Goal: Task Accomplishment & Management: Manage account settings

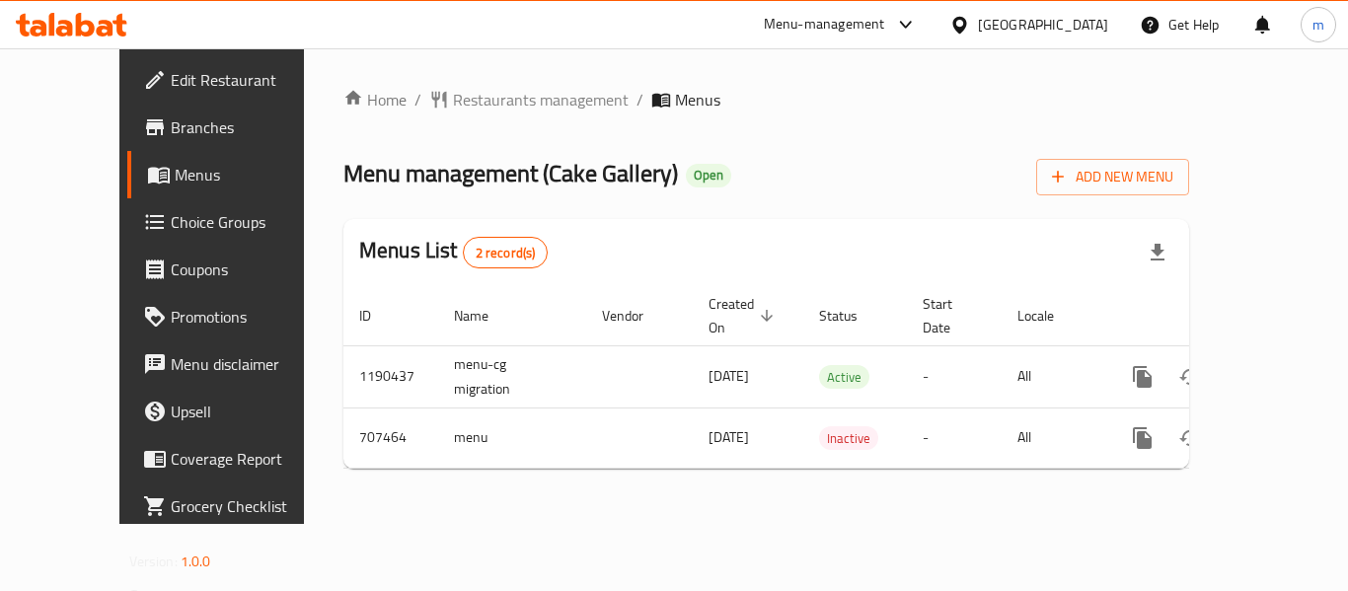
click at [145, 240] on link "Choice Groups" at bounding box center [235, 221] width 217 height 47
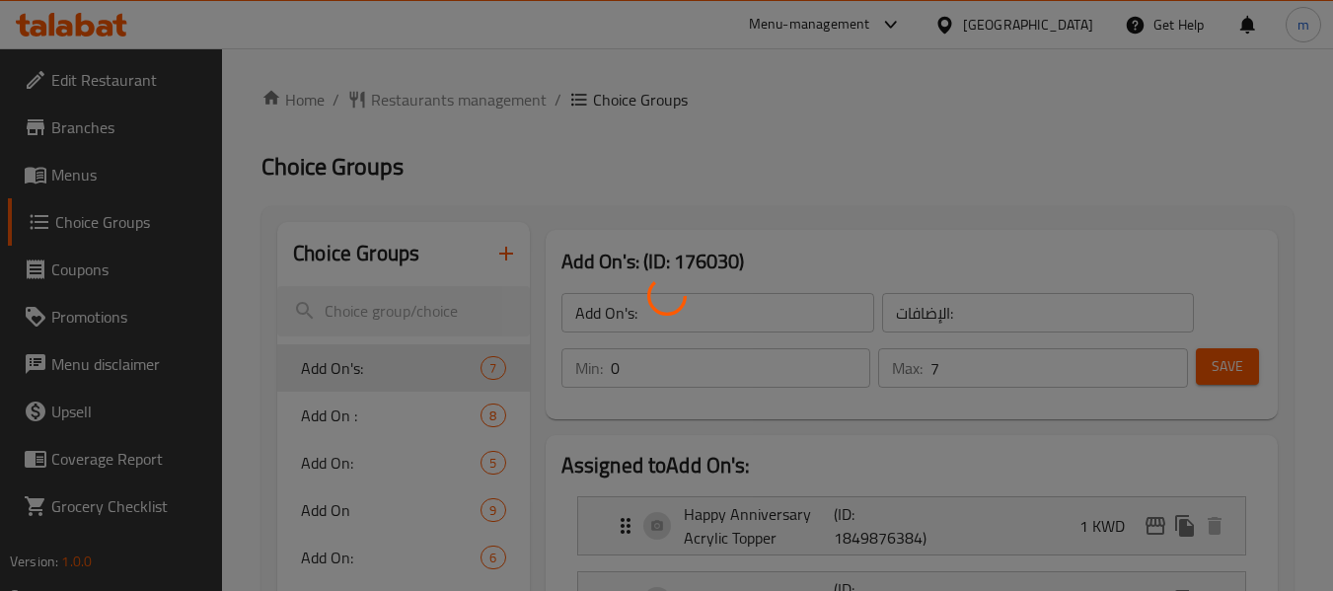
click at [348, 461] on div at bounding box center [666, 295] width 1333 height 591
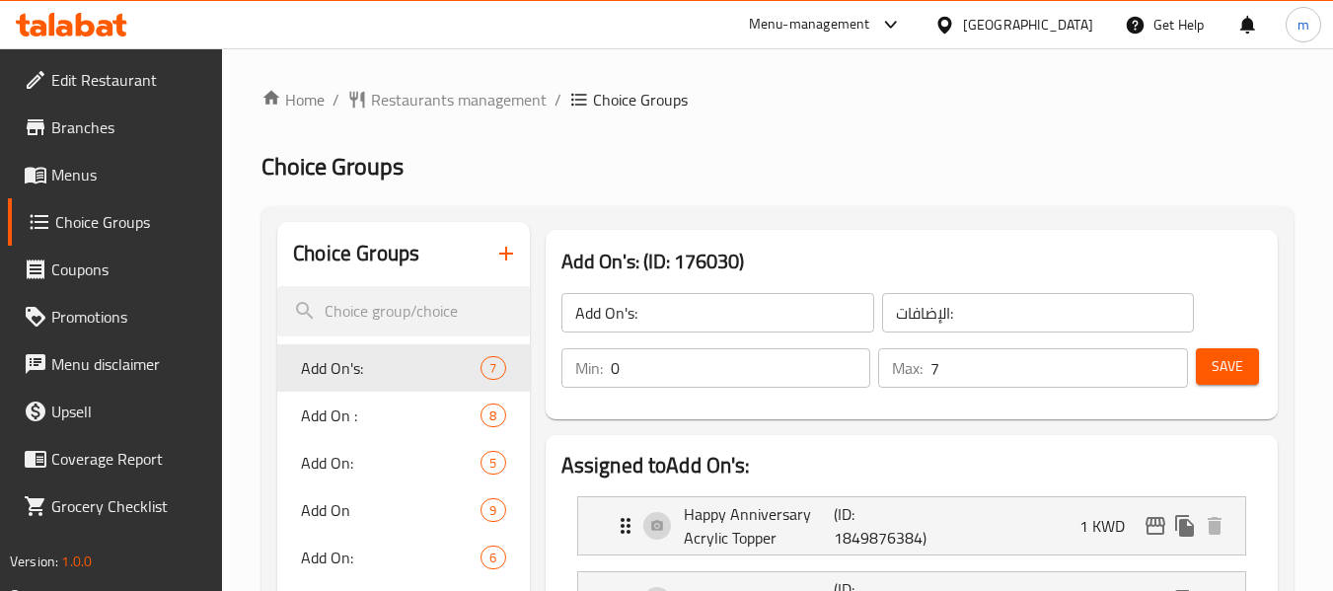
click at [331, 461] on div at bounding box center [666, 295] width 1333 height 591
click at [335, 456] on span "Add On:" at bounding box center [361, 463] width 120 height 24
type input "Add On:"
type input "الاضافات:"
type input "5"
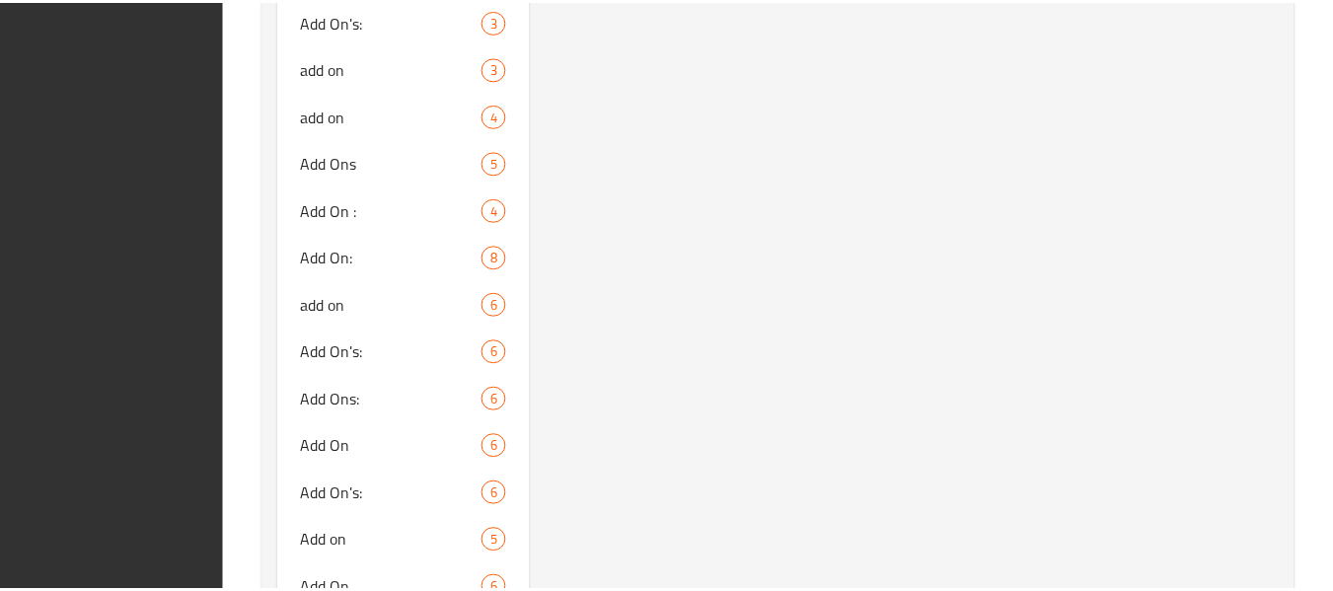
scroll to position [12650, 0]
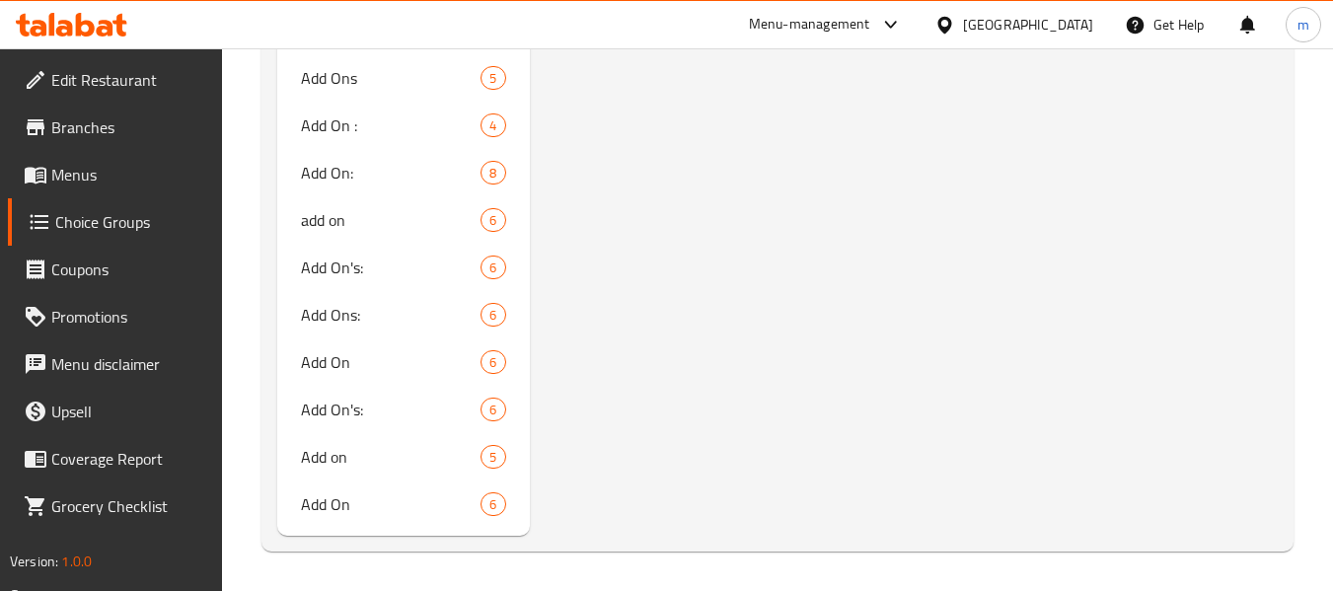
click at [1064, 37] on div "[GEOGRAPHIC_DATA]" at bounding box center [1013, 24] width 190 height 47
click at [1078, 10] on div "[GEOGRAPHIC_DATA]" at bounding box center [1013, 24] width 190 height 47
click at [1078, 20] on div "[GEOGRAPHIC_DATA]" at bounding box center [1028, 25] width 130 height 22
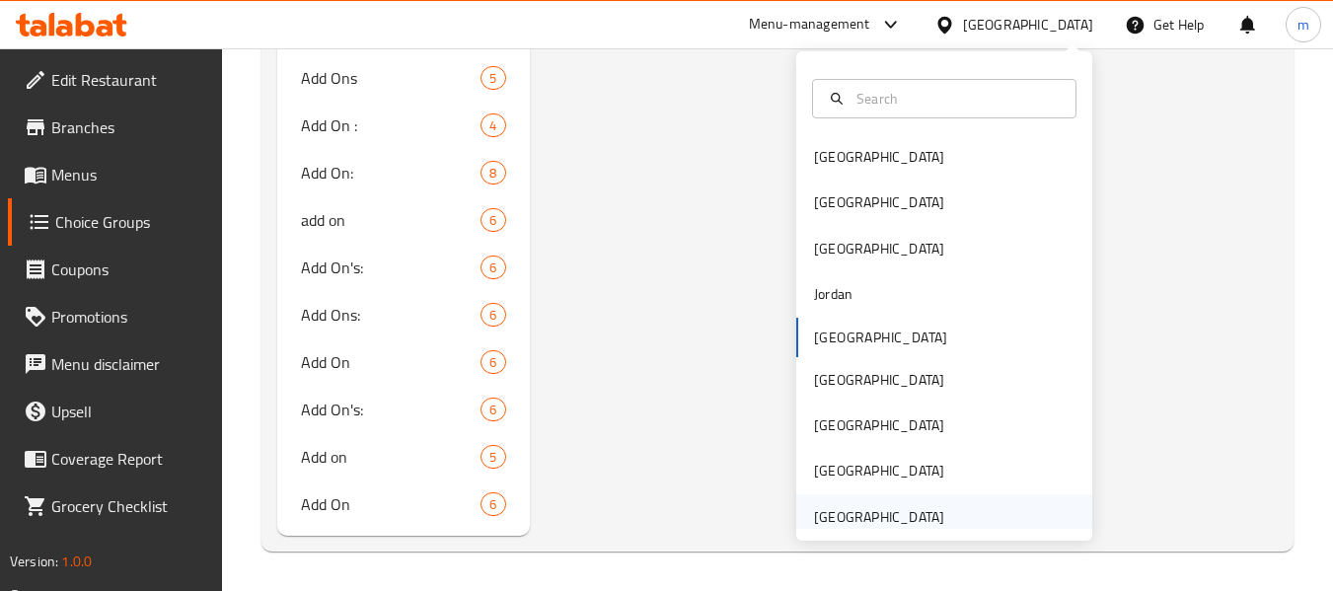
click at [848, 502] on div "[GEOGRAPHIC_DATA]" at bounding box center [879, 516] width 162 height 45
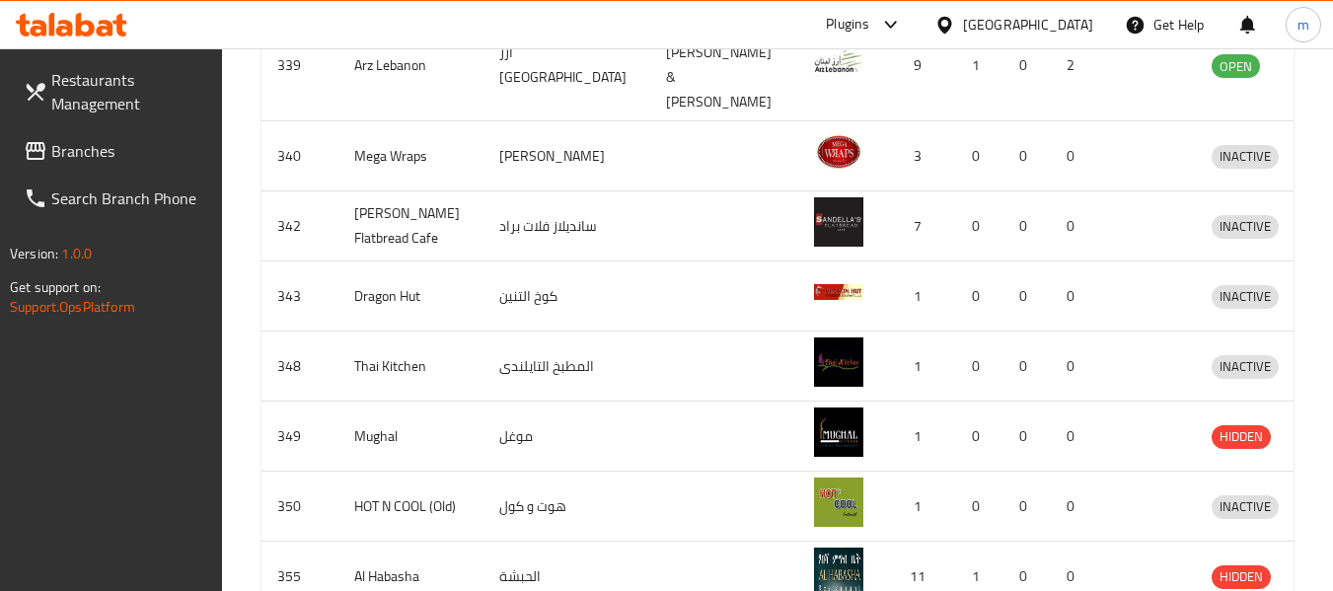
scroll to position [705, 0]
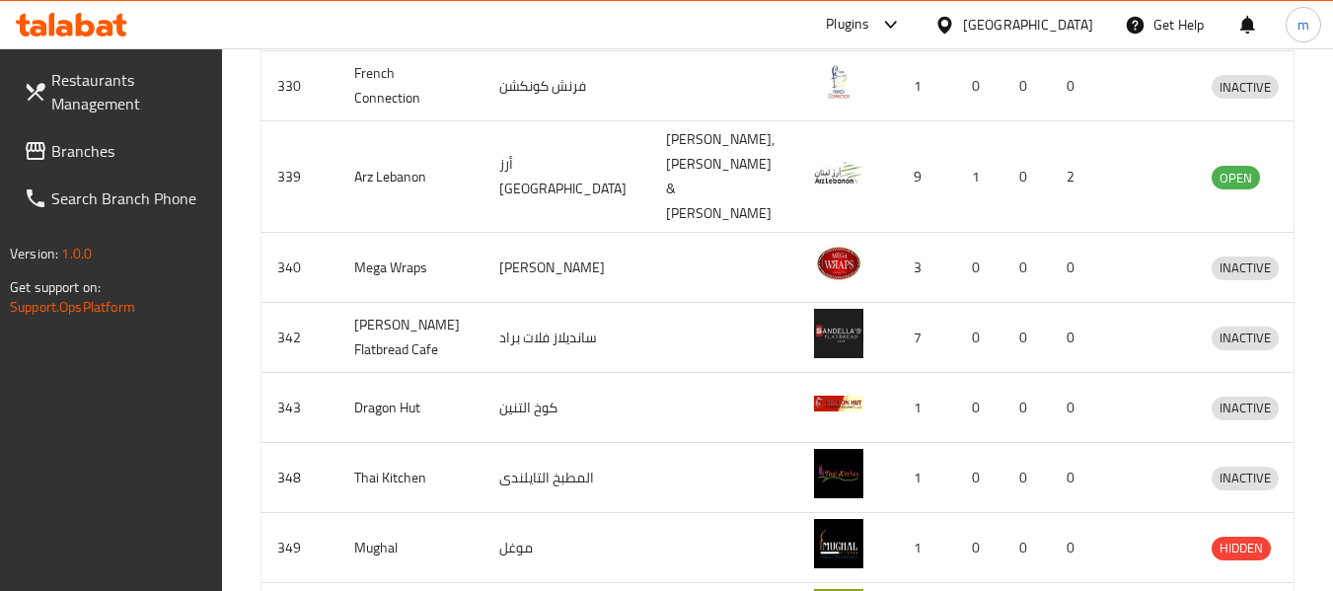
click at [119, 174] on link "Branches" at bounding box center [115, 150] width 215 height 47
